Goal: Task Accomplishment & Management: Use online tool/utility

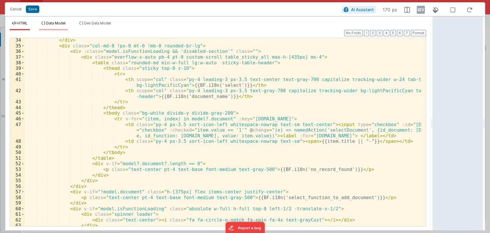
scroll to position [804, 0]
click at [54, 22] on span "Data Model" at bounding box center [55, 23] width 19 height 4
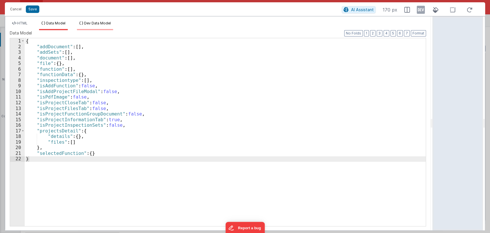
click at [99, 24] on span "Dev Data Model" at bounding box center [97, 23] width 27 height 4
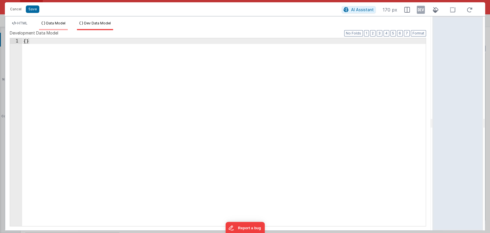
click at [51, 21] on span "Data Model" at bounding box center [55, 23] width 19 height 4
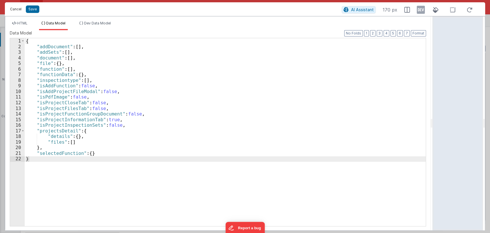
click at [17, 7] on button "Cancel" at bounding box center [15, 9] width 17 height 8
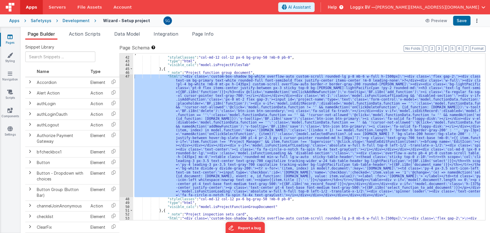
scroll to position [801, 0]
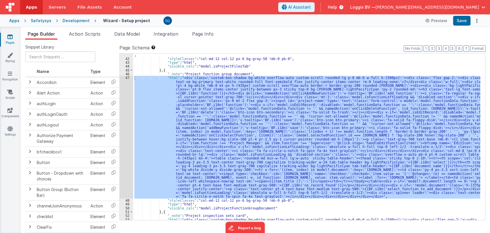
click at [11, 35] on icon at bounding box center [9, 37] width 5 height 6
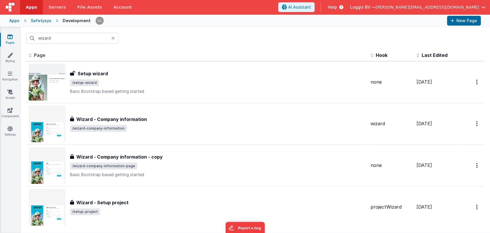
click at [115, 37] on div at bounding box center [114, 38] width 7 height 11
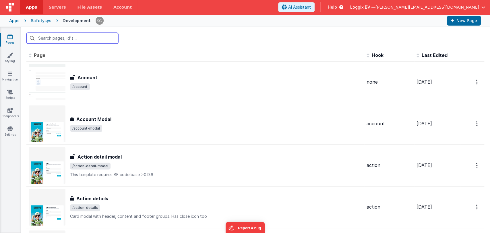
click at [98, 39] on input "text" at bounding box center [72, 38] width 92 height 11
click at [11, 112] on icon at bounding box center [9, 110] width 5 height 6
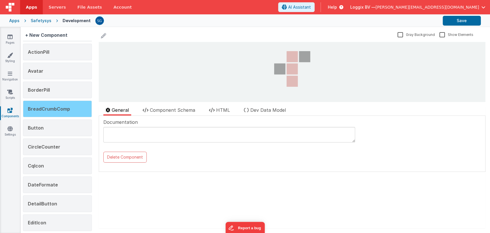
click at [61, 107] on span "BreadCrumbComp" at bounding box center [49, 109] width 42 height 6
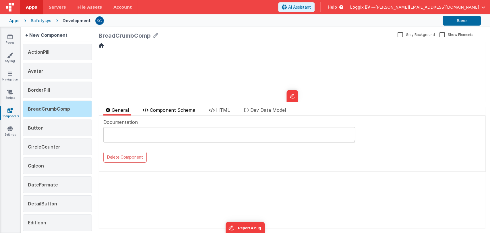
click at [178, 109] on span "Component Schema" at bounding box center [172, 110] width 45 height 6
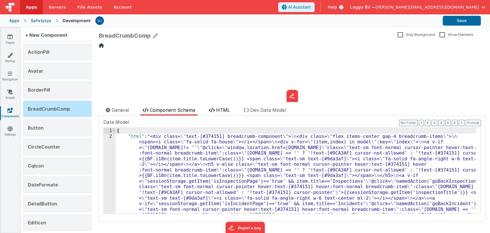
click at [214, 108] on li "HTML" at bounding box center [220, 111] width 26 height 9
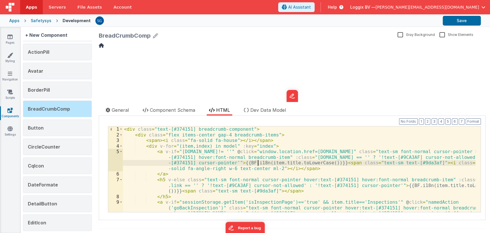
click at [258, 163] on div "< div class = "text-[#374151] breadcrumb-component" > < div class = "flex items…" at bounding box center [299, 185] width 353 height 119
click at [310, 163] on div "< div class = "text-[#374151] breadcrumb-component" > < div class = "flex items…" at bounding box center [299, 185] width 353 height 119
click at [303, 163] on div "< div class = "text-[#374151] breadcrumb-component" > < div class = "flex items…" at bounding box center [299, 185] width 353 height 119
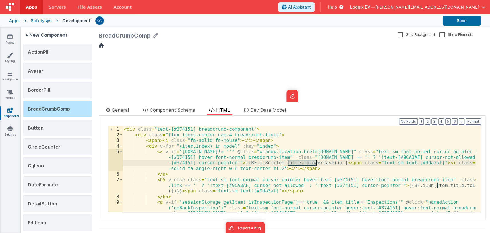
click at [303, 170] on div "< div class = "text-[#374151] breadcrumb-component" > < div class = "flex items…" at bounding box center [299, 185] width 353 height 119
click at [328, 161] on div "< div class = "text-[#374151] breadcrumb-component" > < div class = "flex items…" at bounding box center [299, 185] width 353 height 119
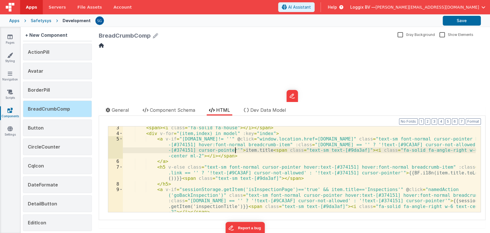
scroll to position [13, 0]
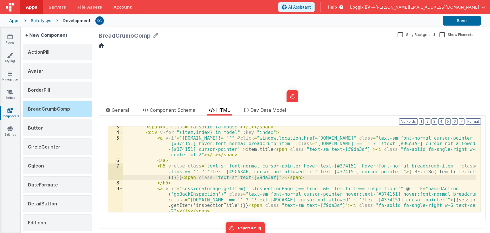
click at [179, 175] on div "< span > < i class = "fa-solid fa-house" > </ i > </ span > < div v-for = "(ite…" at bounding box center [299, 172] width 353 height 97
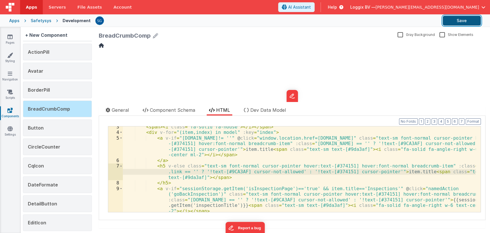
click at [466, 18] on button "Save" at bounding box center [462, 21] width 38 height 10
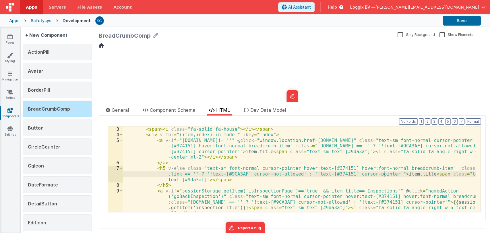
scroll to position [11, 0]
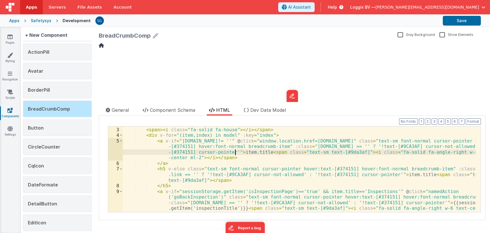
click at [235, 151] on div "< div class = "flex items-center gap-4 breadcrumb-items" > < span > < i class =…" at bounding box center [299, 180] width 353 height 119
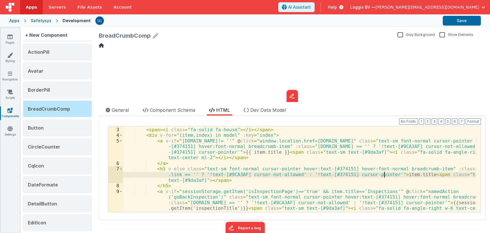
click at [383, 173] on div "< div class = "flex items-center gap-4 breadcrumb-items" > < span > < i class =…" at bounding box center [299, 180] width 353 height 119
click at [464, 18] on button "Save" at bounding box center [462, 21] width 38 height 10
